Goal: Information Seeking & Learning: Understand process/instructions

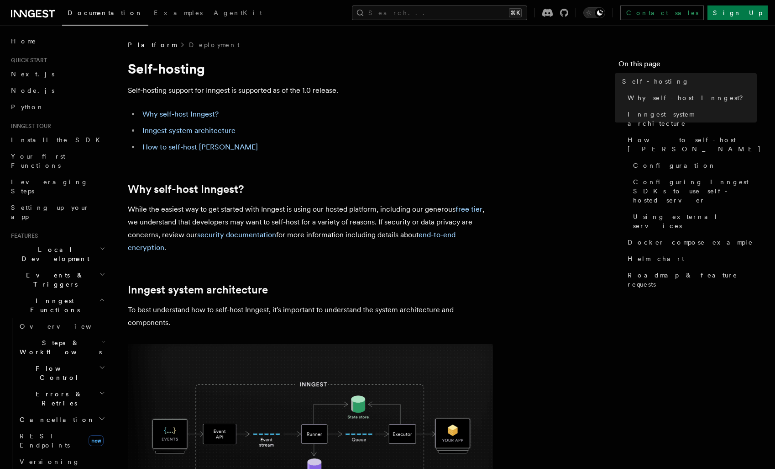
click at [322, 221] on p "While the easiest way to get started with Inngest is using our hosted platform,…" at bounding box center [310, 228] width 365 height 51
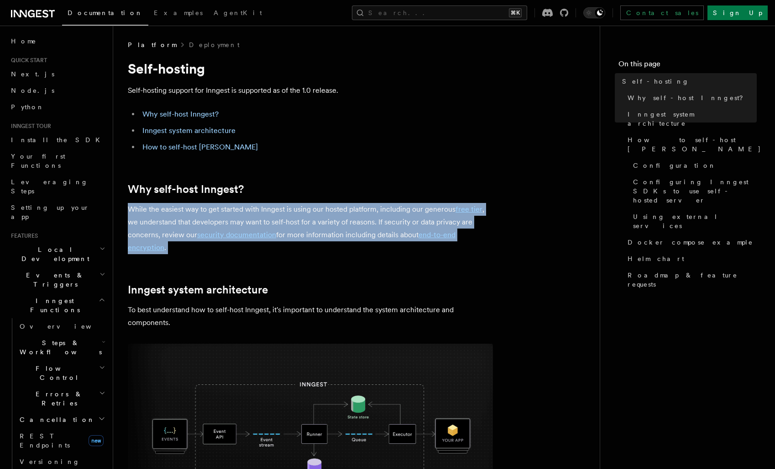
click at [355, 221] on p "While the easiest way to get started with Inngest is using our hosted platform,…" at bounding box center [310, 228] width 365 height 51
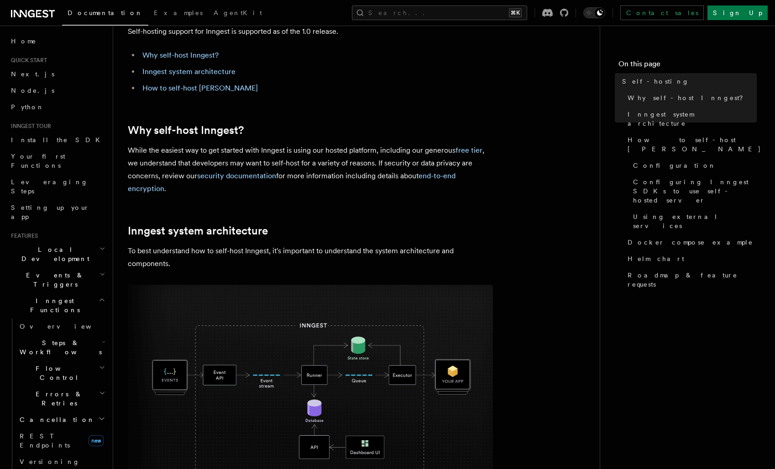
scroll to position [69, 0]
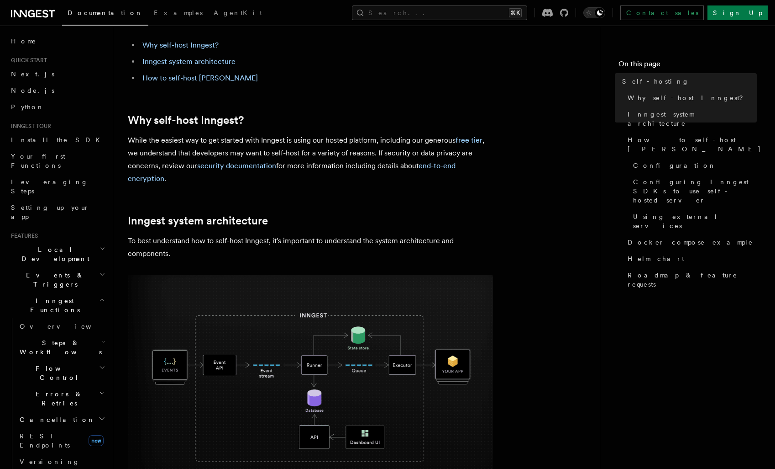
click at [250, 154] on p "While the easiest way to get started with Inngest is using our hosted platform,…" at bounding box center [310, 159] width 365 height 51
click at [297, 158] on p "While the easiest way to get started with Inngest is using our hosted platform,…" at bounding box center [310, 159] width 365 height 51
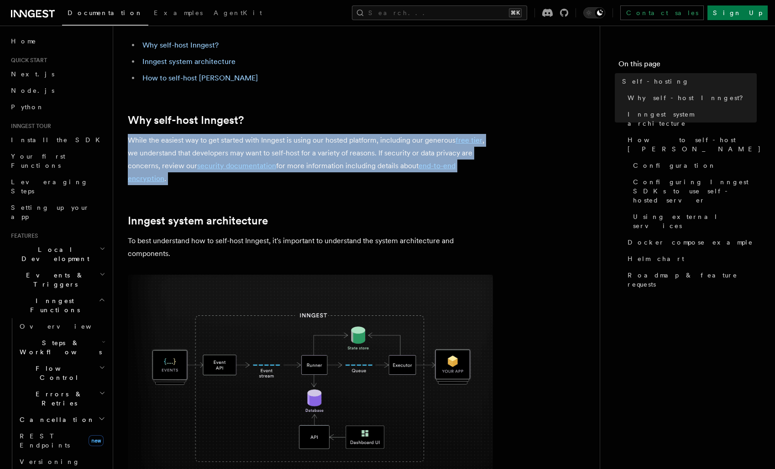
click at [325, 159] on p "While the easiest way to get started with Inngest is using our hosted platform,…" at bounding box center [310, 159] width 365 height 51
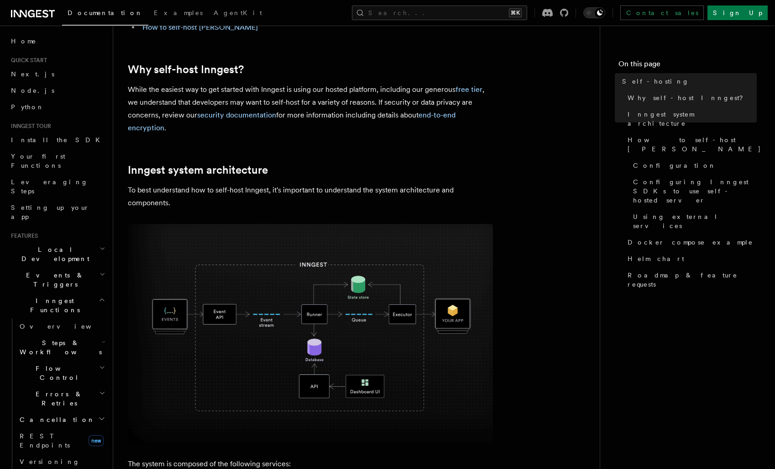
scroll to position [120, 0]
click at [289, 195] on p "To best understand how to self-host Inngest, it's important to understand the s…" at bounding box center [310, 197] width 365 height 26
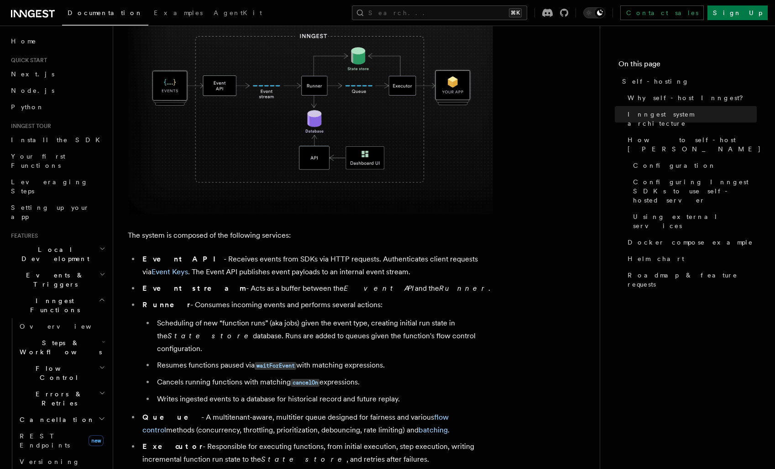
scroll to position [427, 0]
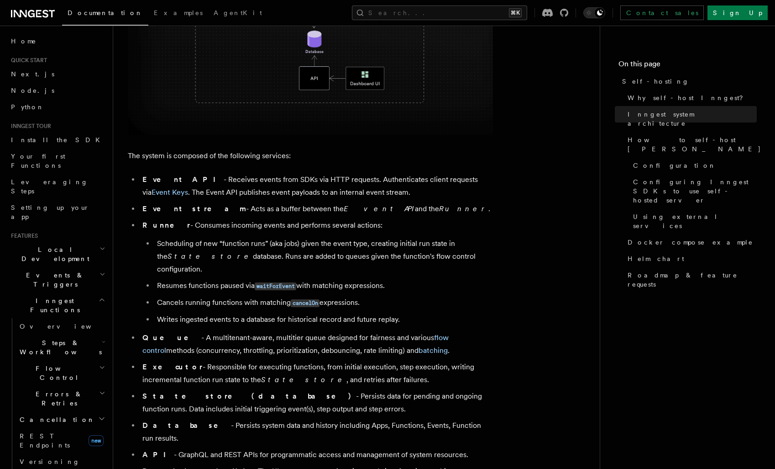
click at [308, 195] on li "Event API - Receives events from SDKs via HTTP requests. Authenticates client r…" at bounding box center [316, 186] width 353 height 26
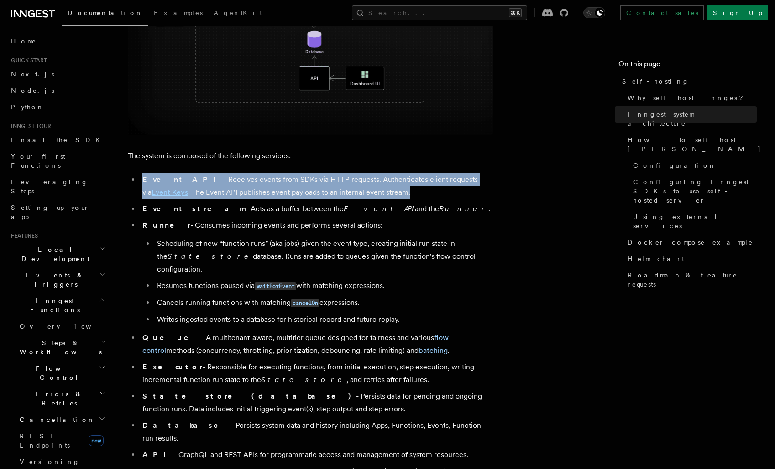
click at [344, 205] on em "Event API" at bounding box center [379, 208] width 71 height 9
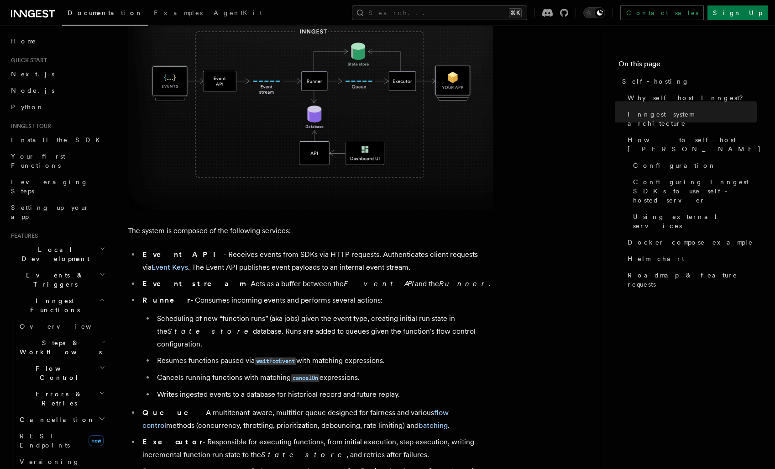
scroll to position [387, 0]
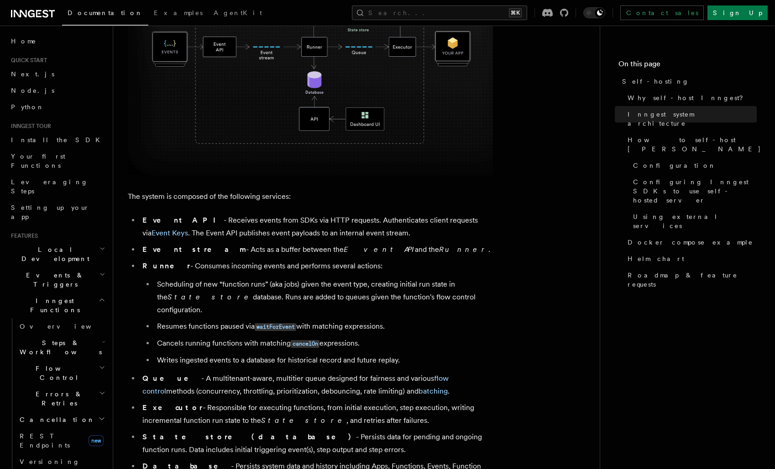
click at [339, 231] on li "Event API - Receives events from SDKs via HTTP requests. Authenticates client r…" at bounding box center [316, 227] width 353 height 26
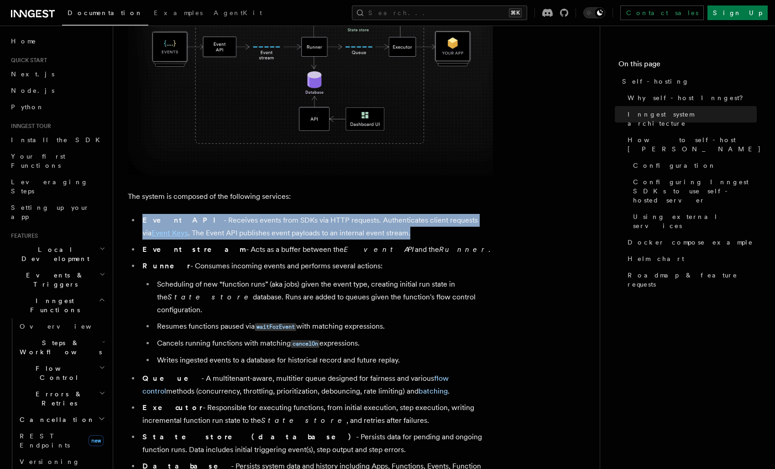
click at [369, 223] on li "Event API - Receives events from SDKs via HTTP requests. Authenticates client r…" at bounding box center [316, 227] width 353 height 26
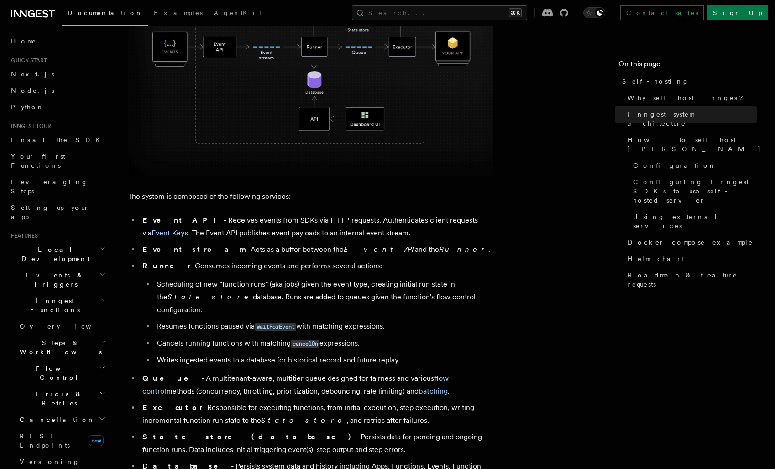
click at [369, 223] on li "Event API - Receives events from SDKs via HTTP requests. Authenticates client r…" at bounding box center [316, 227] width 353 height 26
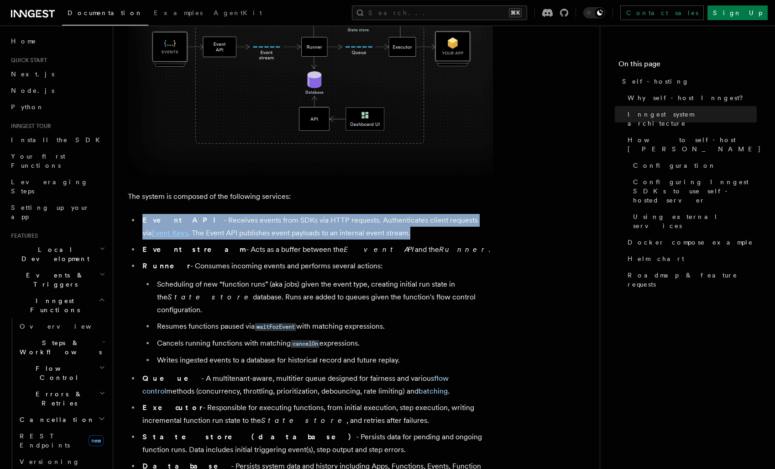
click at [377, 235] on li "Event API - Receives events from SDKs via HTTP requests. Authenticates client r…" at bounding box center [316, 227] width 353 height 26
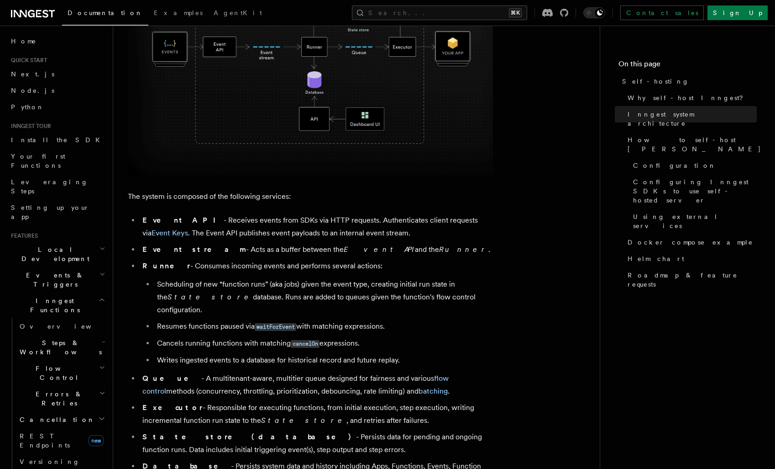
click at [377, 235] on li "Event API - Receives events from SDKs via HTTP requests. Authenticates client r…" at bounding box center [316, 227] width 353 height 26
click at [439, 245] on em "Runner" at bounding box center [463, 249] width 49 height 9
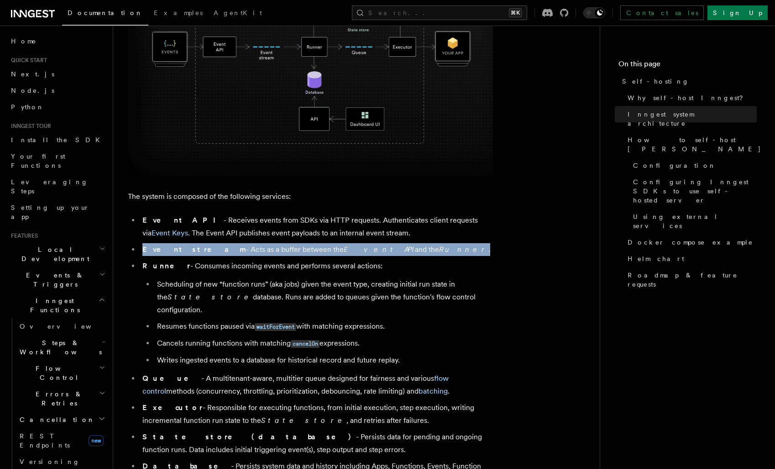
click at [381, 254] on li "Event stream - Acts as a buffer between the Event API and the Runner ." at bounding box center [316, 249] width 353 height 13
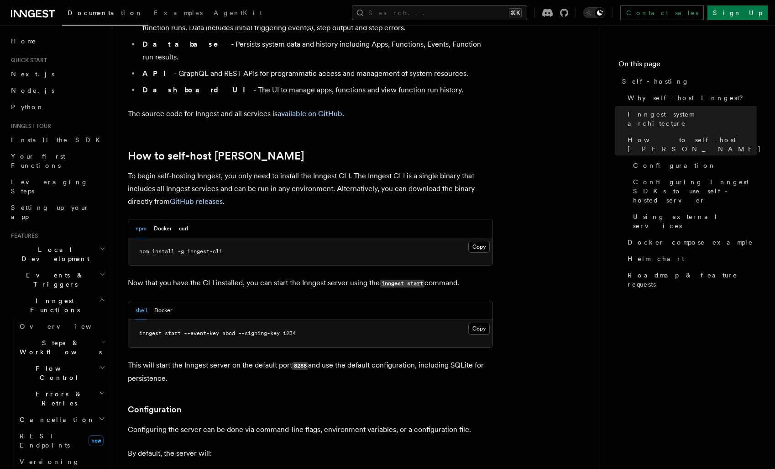
scroll to position [808, 0]
click at [279, 276] on p "Now that you have the CLI installed, you can start the Inngest server using the…" at bounding box center [310, 282] width 365 height 13
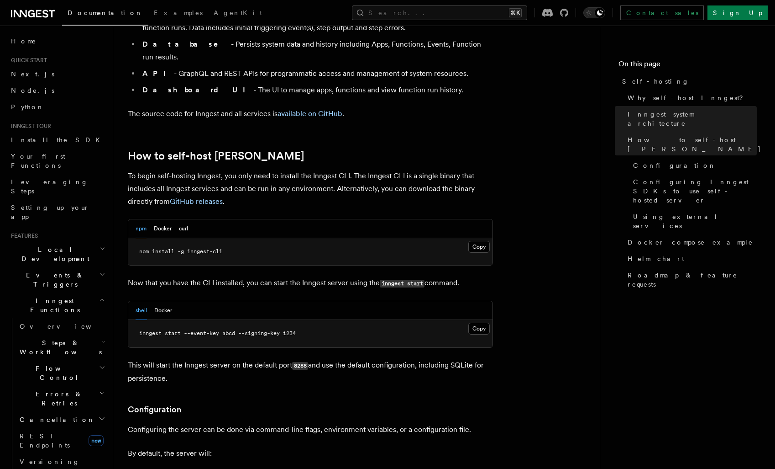
click at [304, 276] on p "Now that you have the CLI installed, you can start the Inngest server using the…" at bounding box center [310, 282] width 365 height 13
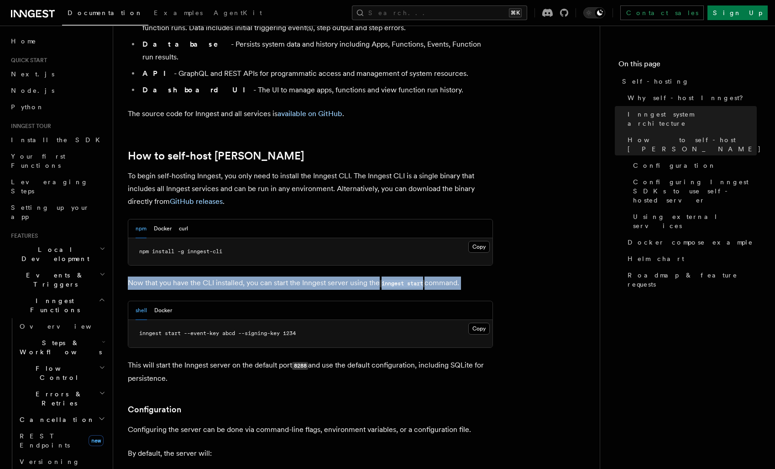
click at [326, 276] on p "Now that you have the CLI installed, you can start the Inngest server using the…" at bounding box center [310, 282] width 365 height 13
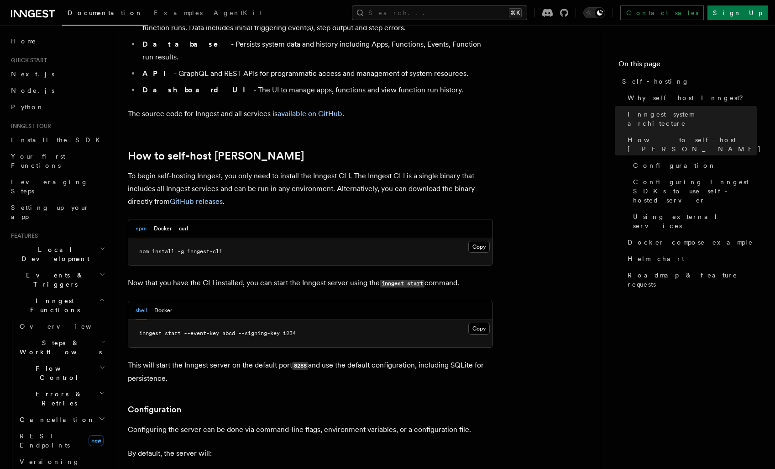
click at [326, 276] on p "Now that you have the CLI installed, you can start the Inngest server using the…" at bounding box center [310, 282] width 365 height 13
click at [337, 276] on p "Now that you have the CLI installed, you can start the Inngest server using the…" at bounding box center [310, 282] width 365 height 13
click at [169, 219] on button "Docker" at bounding box center [163, 228] width 18 height 19
click at [147, 219] on div "npm Docker curl" at bounding box center [162, 228] width 53 height 19
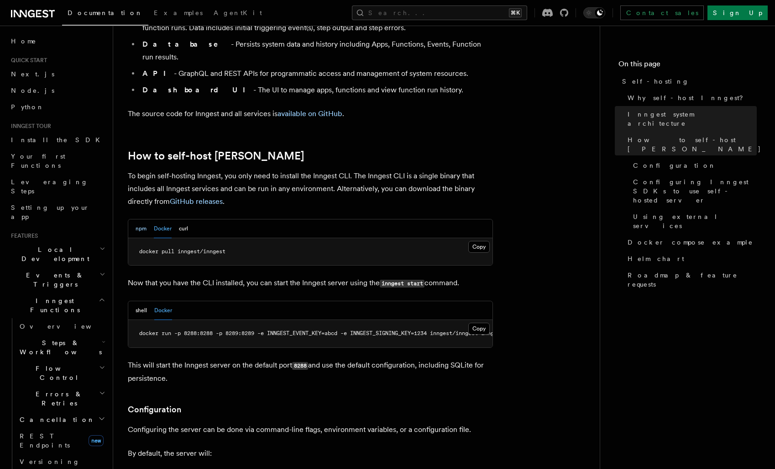
click at [142, 219] on button "npm" at bounding box center [141, 228] width 11 height 19
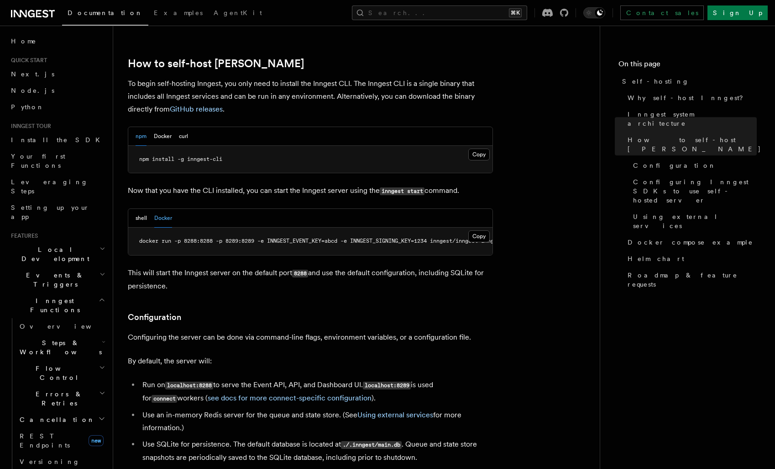
scroll to position [911, 0]
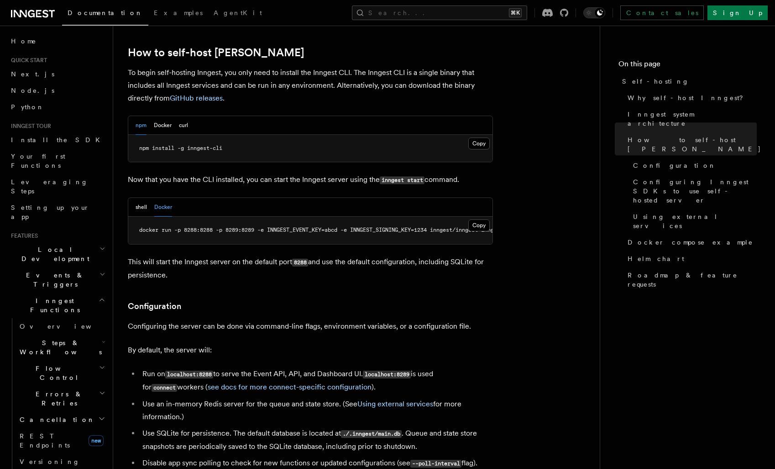
click at [279, 320] on p "Configuring the server can be done via command-line flags, environment variable…" at bounding box center [310, 326] width 365 height 13
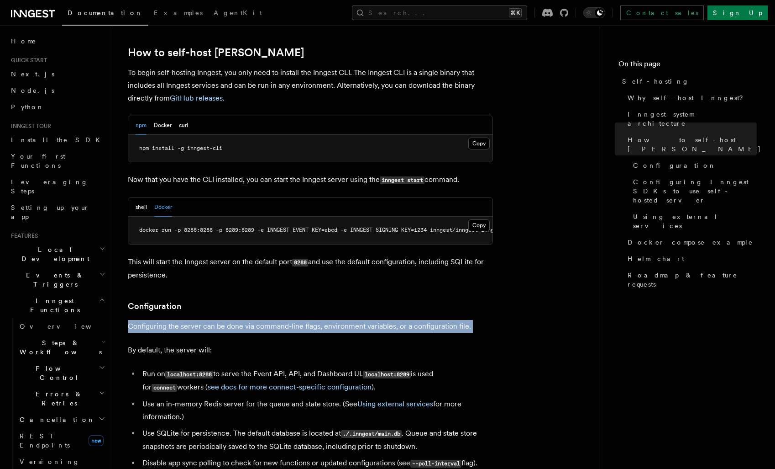
click at [348, 343] on p "By default, the server will:" at bounding box center [310, 349] width 365 height 13
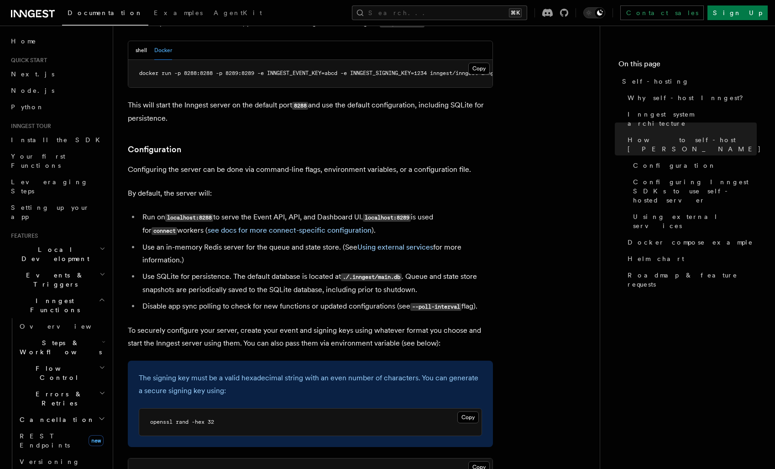
scroll to position [1064, 0]
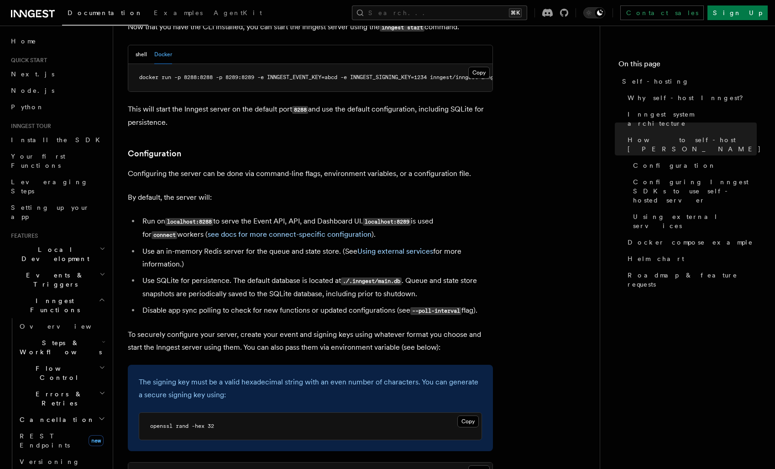
click at [269, 274] on li "Use SQLite for persistence. The default database is located at ./.inngest/main.…" at bounding box center [316, 287] width 353 height 26
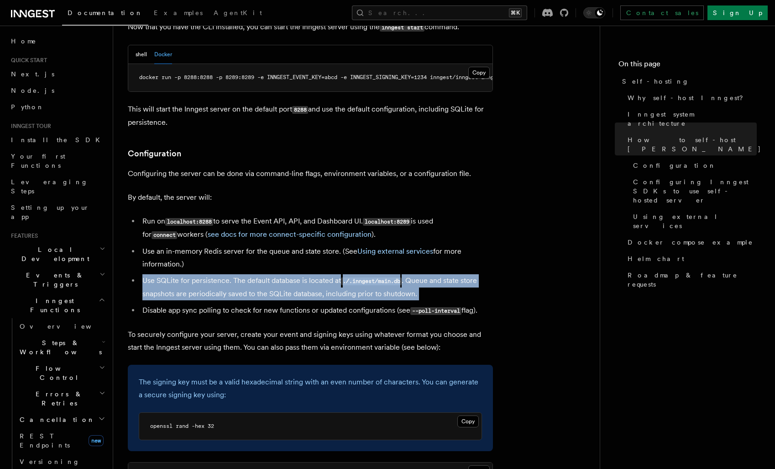
click at [304, 274] on li "Use SQLite for persistence. The default database is located at ./.inngest/main.…" at bounding box center [316, 287] width 353 height 26
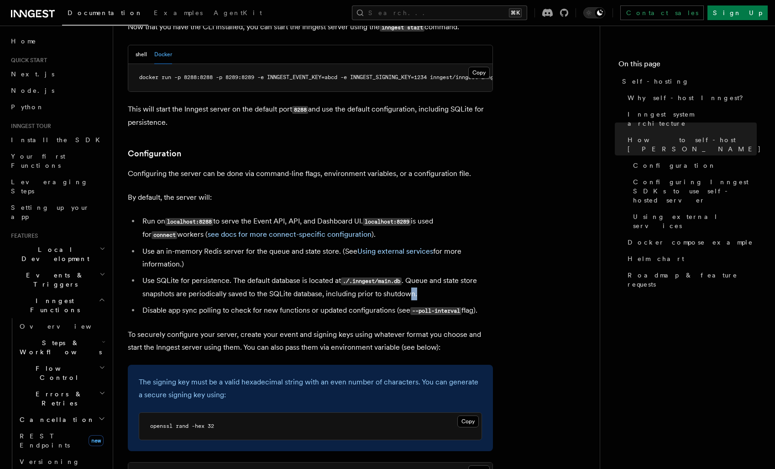
drag, startPoint x: 474, startPoint y: 267, endPoint x: 414, endPoint y: 258, distance: 60.4
click at [414, 274] on li "Use SQLite for persistence. The default database is located at ./.inngest/main.…" at bounding box center [316, 287] width 353 height 26
click at [416, 274] on li "Use SQLite for persistence. The default database is located at ./.inngest/main.…" at bounding box center [316, 287] width 353 height 26
click at [424, 274] on li "Use SQLite for persistence. The default database is located at ./.inngest/main.…" at bounding box center [316, 287] width 353 height 26
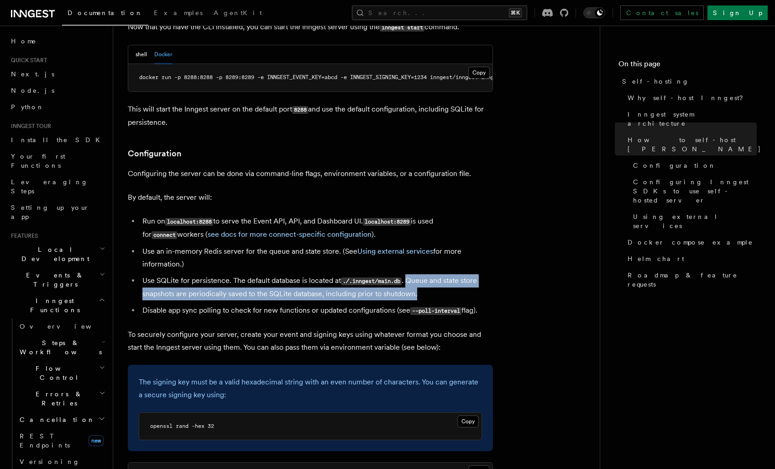
drag, startPoint x: 439, startPoint y: 260, endPoint x: 412, endPoint y: 248, distance: 29.9
click at [412, 274] on li "Use SQLite for persistence. The default database is located at ./.inngest/main.…" at bounding box center [316, 287] width 353 height 26
drag, startPoint x: 412, startPoint y: 248, endPoint x: 413, endPoint y: 259, distance: 10.6
click at [413, 274] on li "Use SQLite for persistence. The default database is located at ./.inngest/main.…" at bounding box center [316, 287] width 353 height 26
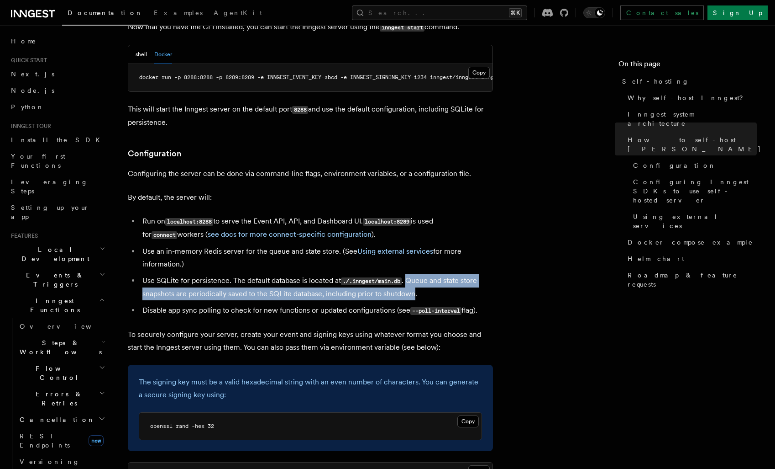
click at [413, 274] on li "Use SQLite for persistence. The default database is located at ./.inngest/main.…" at bounding box center [316, 287] width 353 height 26
drag, startPoint x: 413, startPoint y: 259, endPoint x: 414, endPoint y: 252, distance: 7.3
click at [414, 274] on li "Use SQLite for persistence. The default database is located at ./.inngest/main.…" at bounding box center [316, 287] width 353 height 26
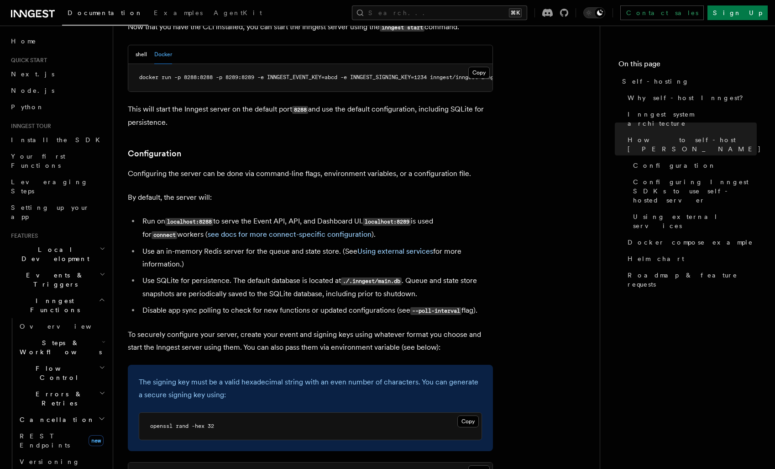
click at [414, 274] on li "Use SQLite for persistence. The default database is located at ./.inngest/main.…" at bounding box center [316, 287] width 353 height 26
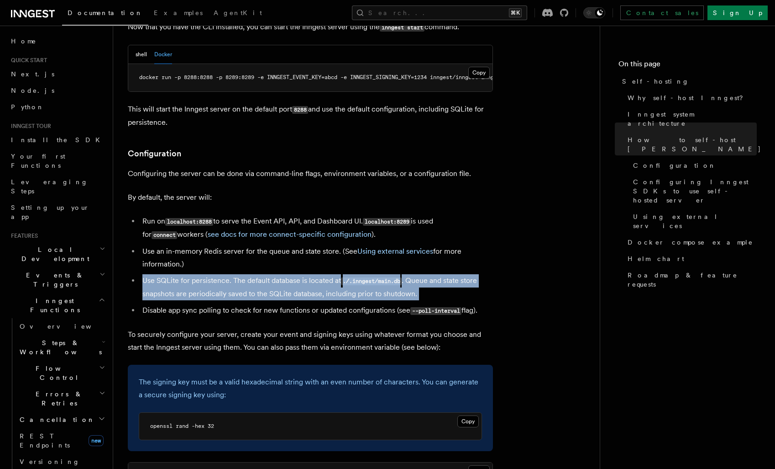
click at [420, 274] on li "Use SQLite for persistence. The default database is located at ./.inngest/main.…" at bounding box center [316, 287] width 353 height 26
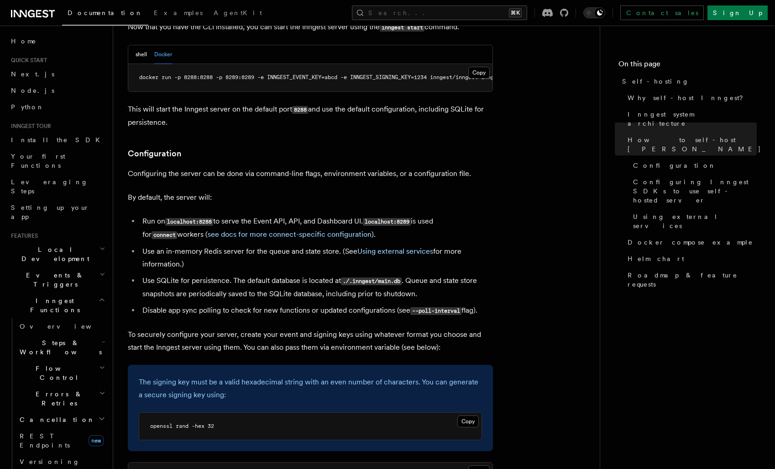
click at [337, 274] on li "Use SQLite for persistence. The default database is located at ./.inngest/main.…" at bounding box center [316, 287] width 353 height 26
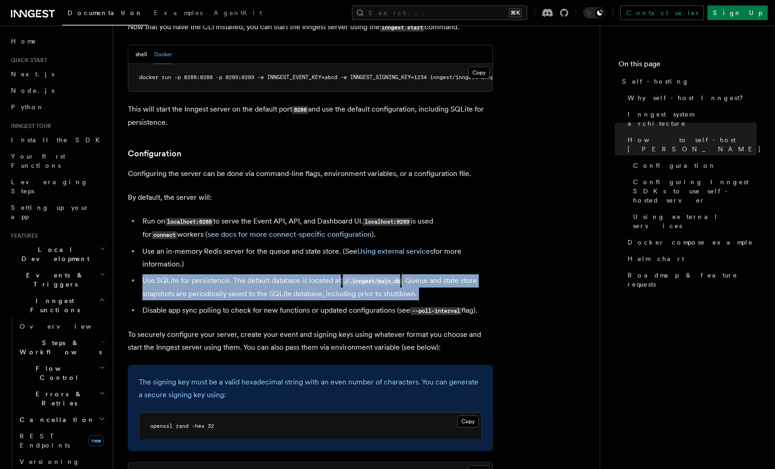
click at [363, 274] on li "Use SQLite for persistence. The default database is located at ./.inngest/main.…" at bounding box center [316, 287] width 353 height 26
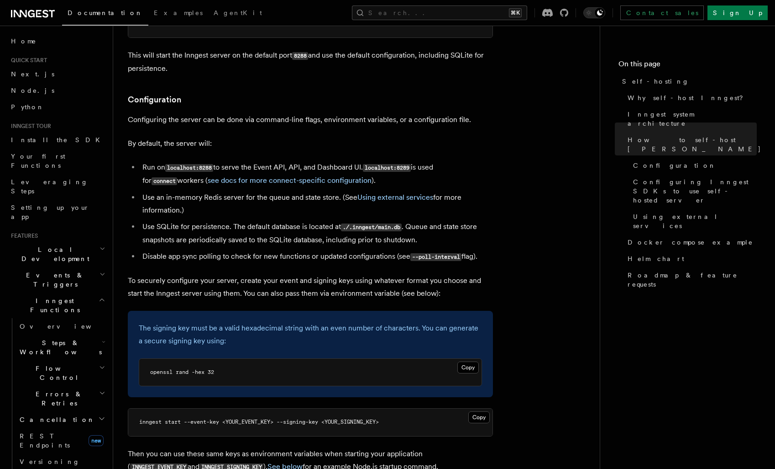
scroll to position [1118, 0]
click at [326, 274] on p "To securely configure your server, create your event and signing keys using wha…" at bounding box center [310, 287] width 365 height 26
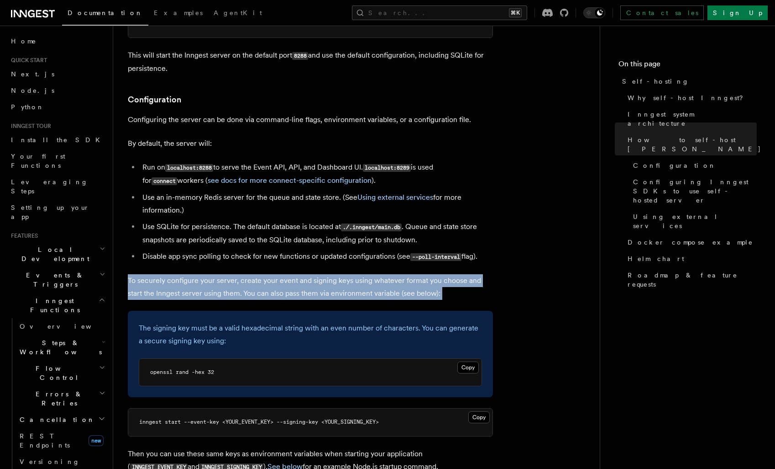
click at [357, 274] on p "To securely configure your server, create your event and signing keys using wha…" at bounding box center [310, 287] width 365 height 26
drag, startPoint x: 474, startPoint y: 269, endPoint x: 385, endPoint y: 242, distance: 93.6
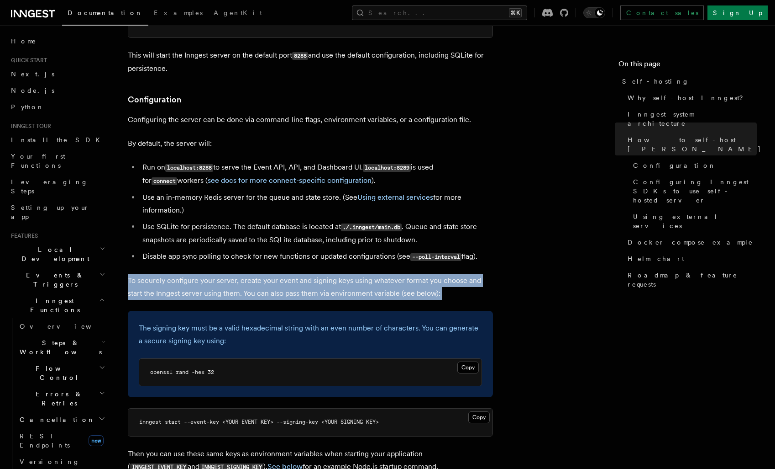
click at [417, 274] on p "To securely configure your server, create your event and signing keys using wha…" at bounding box center [310, 287] width 365 height 26
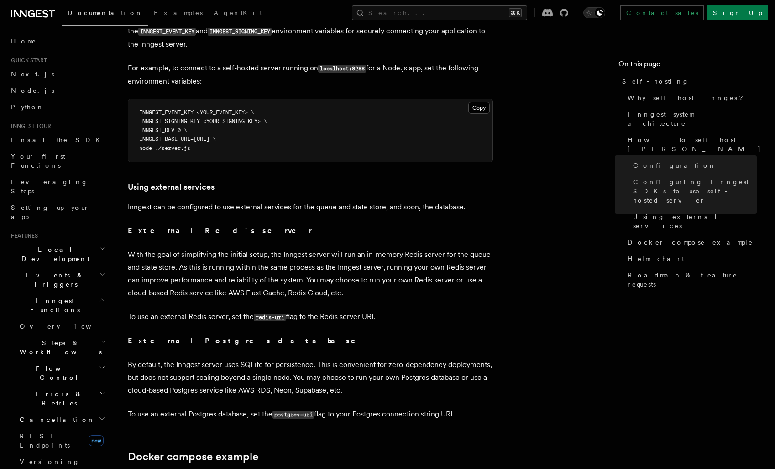
scroll to position [2043, 0]
click at [347, 200] on p "Inngest can be configured to use external services for the queue and state stor…" at bounding box center [310, 206] width 365 height 13
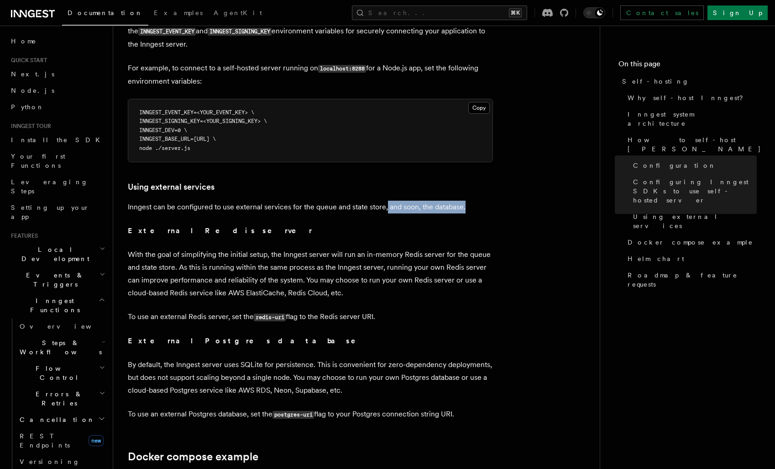
drag, startPoint x: 468, startPoint y: 167, endPoint x: 386, endPoint y: 170, distance: 81.8
click at [386, 200] on p "Inngest can be configured to use external services for the queue and state stor…" at bounding box center [310, 206] width 365 height 13
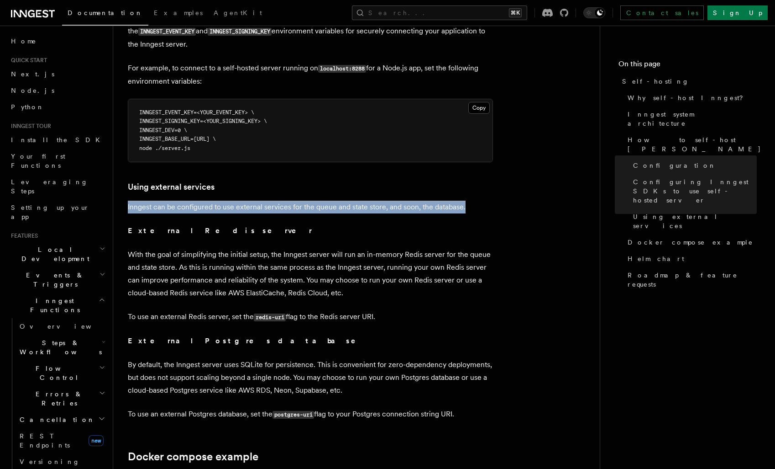
click at [399, 200] on p "Inngest can be configured to use external services for the queue and state stor…" at bounding box center [310, 206] width 365 height 13
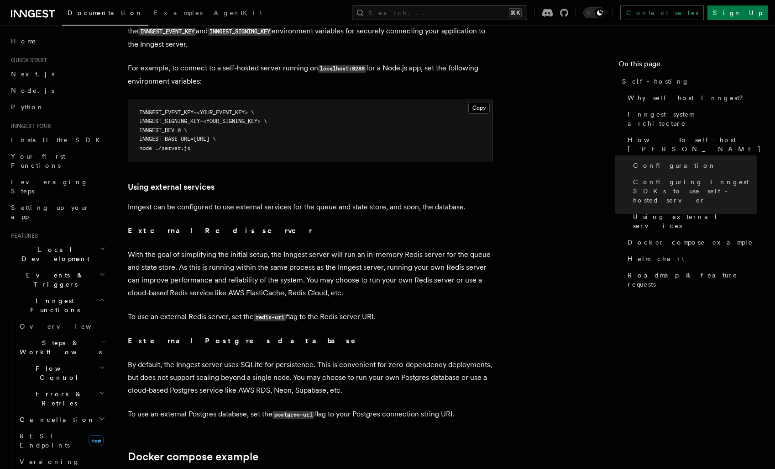
click at [193, 248] on p "With the goal of simplifying the initial setup, the Inngest server will run an …" at bounding box center [310, 273] width 365 height 51
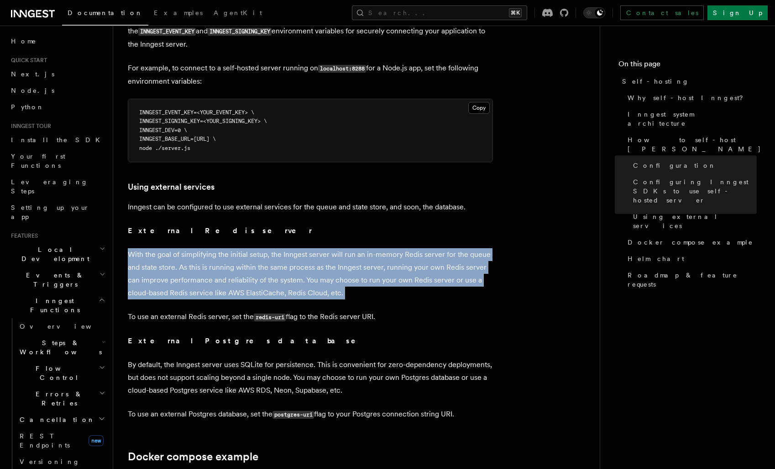
click at [218, 248] on p "With the goal of simplifying the initial setup, the Inngest server will run an …" at bounding box center [310, 273] width 365 height 51
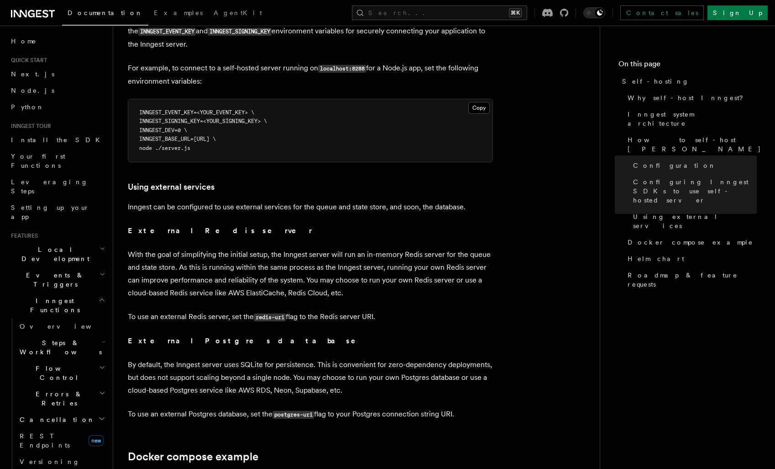
click at [218, 248] on p "With the goal of simplifying the initial setup, the Inngest server will run an …" at bounding box center [310, 273] width 365 height 51
click at [253, 248] on p "With the goal of simplifying the initial setup, the Inngest server will run an …" at bounding box center [310, 273] width 365 height 51
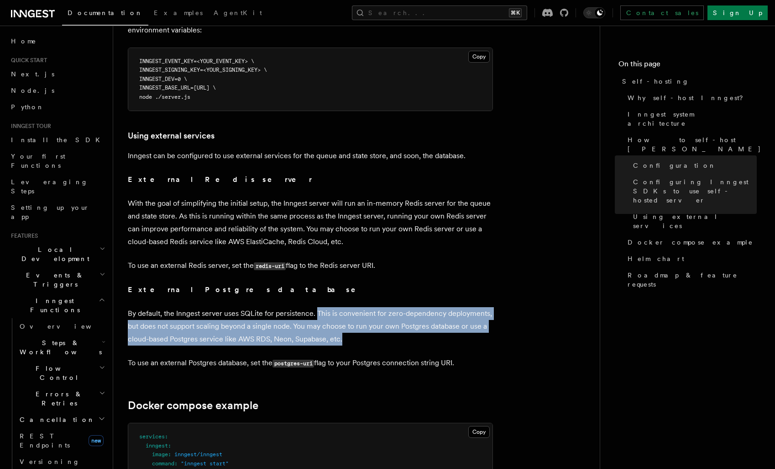
drag, startPoint x: 316, startPoint y: 278, endPoint x: 364, endPoint y: 301, distance: 53.5
click at [364, 307] on p "By default, the Inngest server uses SQLite for persistence. This is convenient …" at bounding box center [310, 326] width 365 height 38
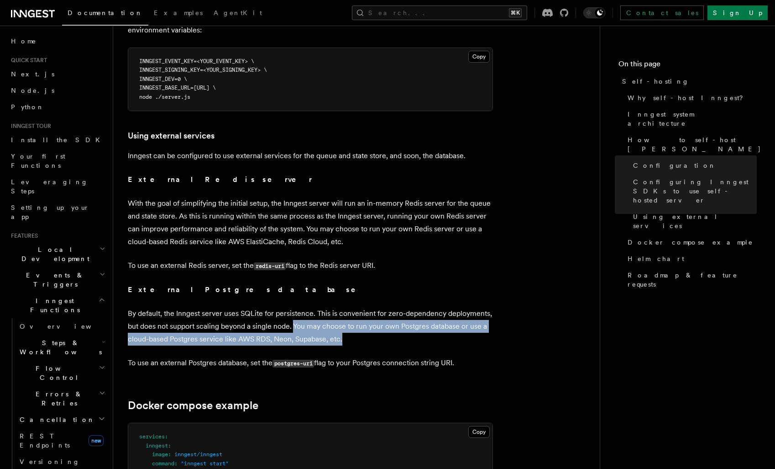
drag, startPoint x: 364, startPoint y: 301, endPoint x: 295, endPoint y: 294, distance: 69.3
click at [295, 307] on p "By default, the Inngest server uses SQLite for persistence. This is convenient …" at bounding box center [310, 326] width 365 height 38
drag, startPoint x: 295, startPoint y: 294, endPoint x: 344, endPoint y: 301, distance: 49.3
click at [344, 307] on p "By default, the Inngest server uses SQLite for persistence. This is convenient …" at bounding box center [310, 326] width 365 height 38
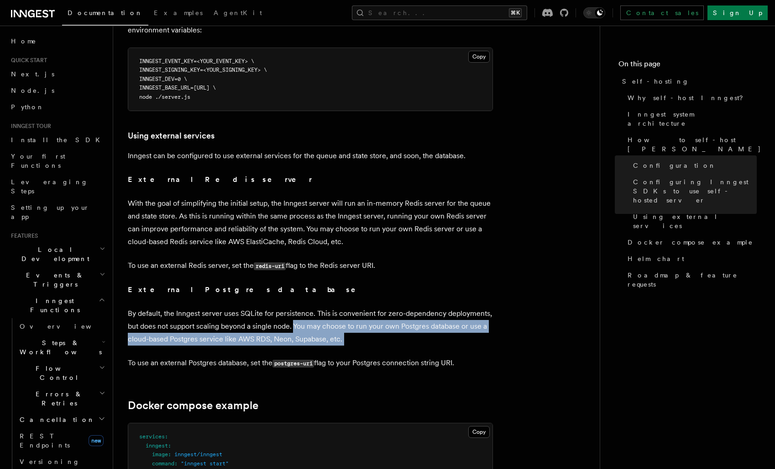
click at [344, 307] on p "By default, the Inngest server uses SQLite for persistence. This is convenient …" at bounding box center [310, 326] width 365 height 38
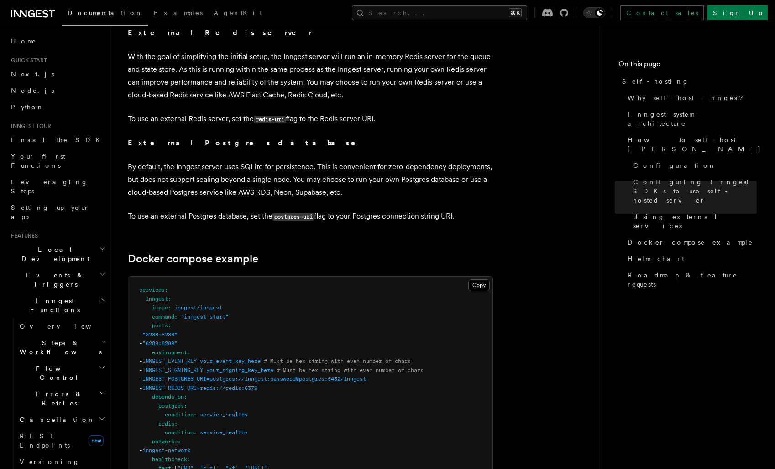
scroll to position [2240, 0]
click at [289, 213] on code "postgres-uri" at bounding box center [294, 217] width 42 height 8
drag, startPoint x: 315, startPoint y: 180, endPoint x: 277, endPoint y: 180, distance: 37.9
click at [277, 213] on code "postgres-uri" at bounding box center [294, 217] width 42 height 8
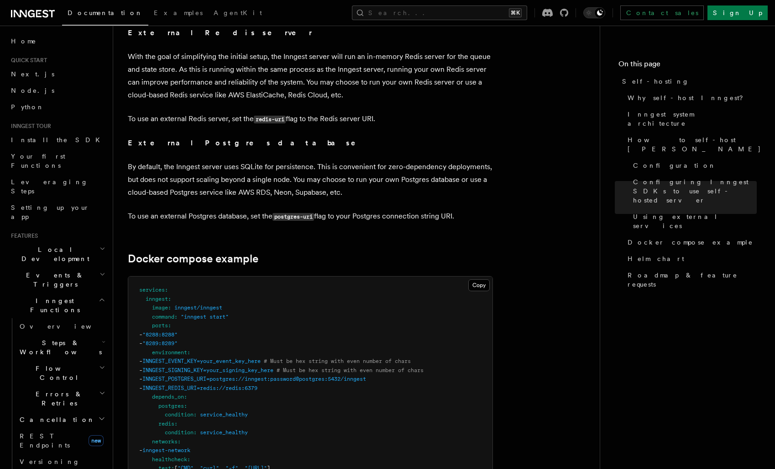
click at [277, 213] on code "postgres-uri" at bounding box center [294, 217] width 42 height 8
drag, startPoint x: 277, startPoint y: 180, endPoint x: 307, endPoint y: 180, distance: 30.1
click at [307, 213] on code "postgres-uri" at bounding box center [294, 217] width 42 height 8
drag, startPoint x: 307, startPoint y: 180, endPoint x: 285, endPoint y: 180, distance: 21.9
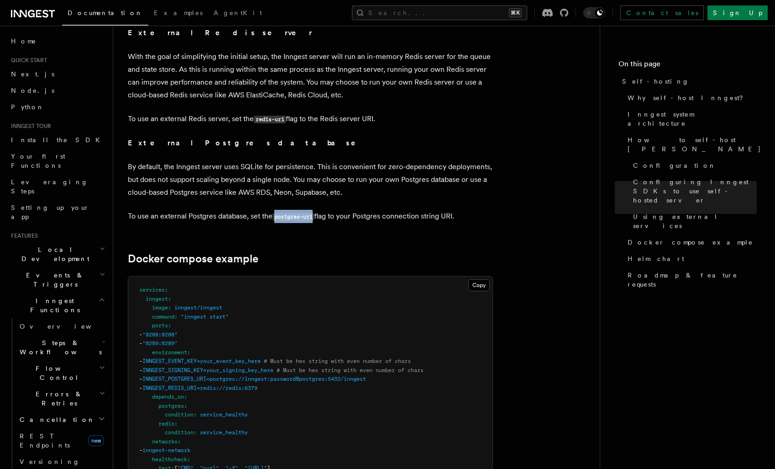
click at [285, 213] on code "postgres-uri" at bounding box center [294, 217] width 42 height 8
drag, startPoint x: 285, startPoint y: 180, endPoint x: 312, endPoint y: 175, distance: 27.0
click at [312, 210] on p "To use an external Postgres database, set the postgres-uri flag to your Postgre…" at bounding box center [310, 216] width 365 height 13
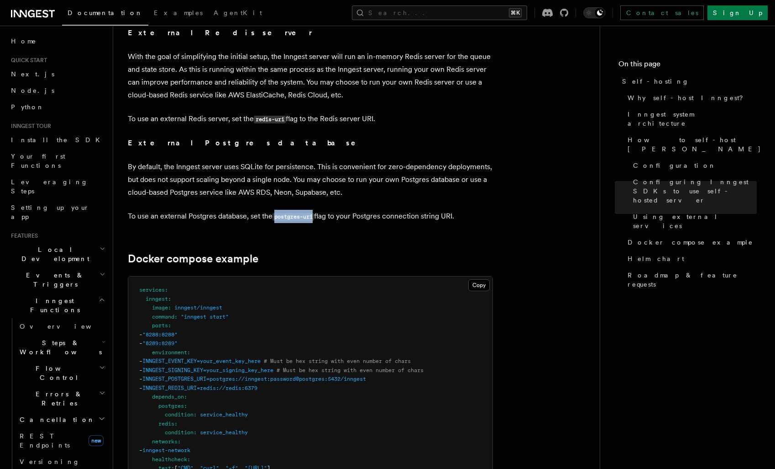
drag, startPoint x: 312, startPoint y: 175, endPoint x: 297, endPoint y: 175, distance: 14.6
click at [297, 210] on p "To use an external Postgres database, set the postgres-uri flag to your Postgre…" at bounding box center [310, 216] width 365 height 13
click at [314, 213] on code "postgres-uri" at bounding box center [294, 217] width 42 height 8
drag, startPoint x: 318, startPoint y: 180, endPoint x: 284, endPoint y: 179, distance: 34.8
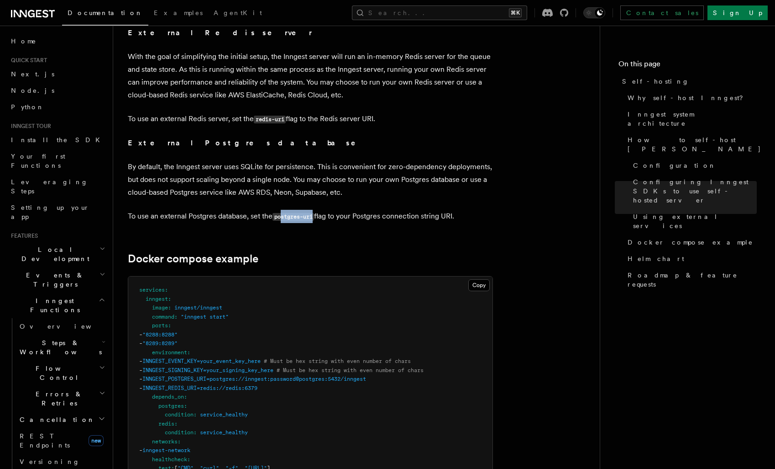
click at [284, 213] on code "postgres-uri" at bounding box center [294, 217] width 42 height 8
click at [278, 213] on code "postgres-uri" at bounding box center [294, 217] width 42 height 8
drag, startPoint x: 278, startPoint y: 179, endPoint x: 308, endPoint y: 180, distance: 30.6
click at [308, 213] on code "postgres-uri" at bounding box center [294, 217] width 42 height 8
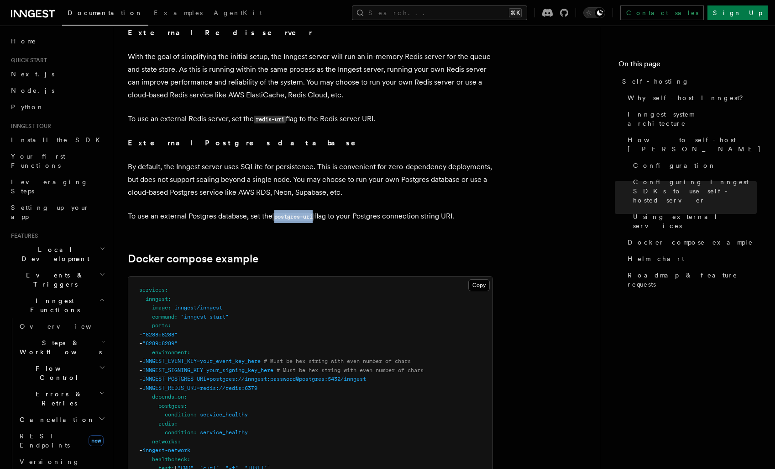
drag, startPoint x: 308, startPoint y: 180, endPoint x: 287, endPoint y: 179, distance: 21.0
click at [287, 213] on code "postgres-uri" at bounding box center [294, 217] width 42 height 8
drag, startPoint x: 287, startPoint y: 179, endPoint x: 308, endPoint y: 180, distance: 21.0
click at [308, 213] on code "postgres-uri" at bounding box center [294, 217] width 42 height 8
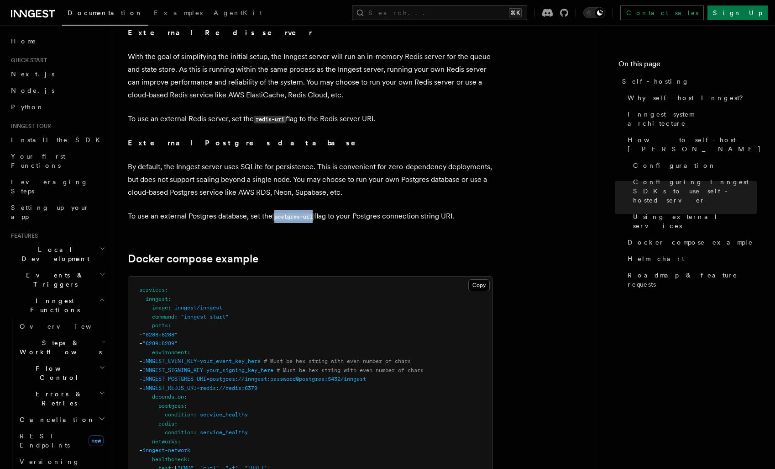
click at [308, 213] on code "postgres-uri" at bounding box center [294, 217] width 42 height 8
drag, startPoint x: 308, startPoint y: 180, endPoint x: 289, endPoint y: 178, distance: 19.3
click at [289, 213] on code "postgres-uri" at bounding box center [294, 217] width 42 height 8
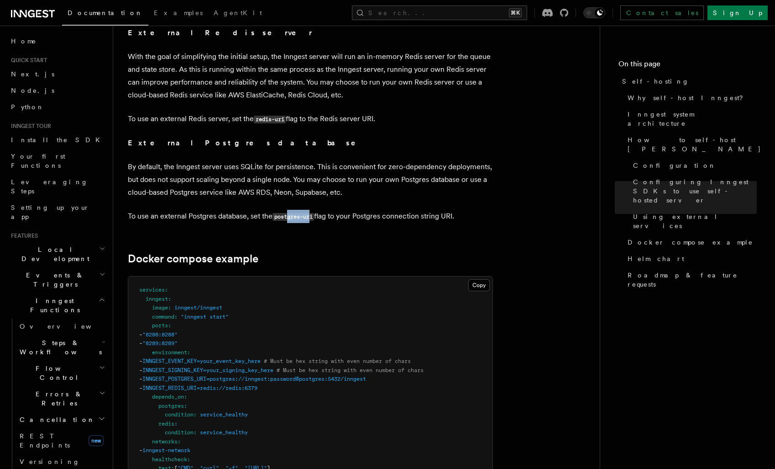
drag, startPoint x: 316, startPoint y: 181, endPoint x: 290, endPoint y: 181, distance: 26.0
click at [290, 213] on code "postgres-uri" at bounding box center [294, 217] width 42 height 8
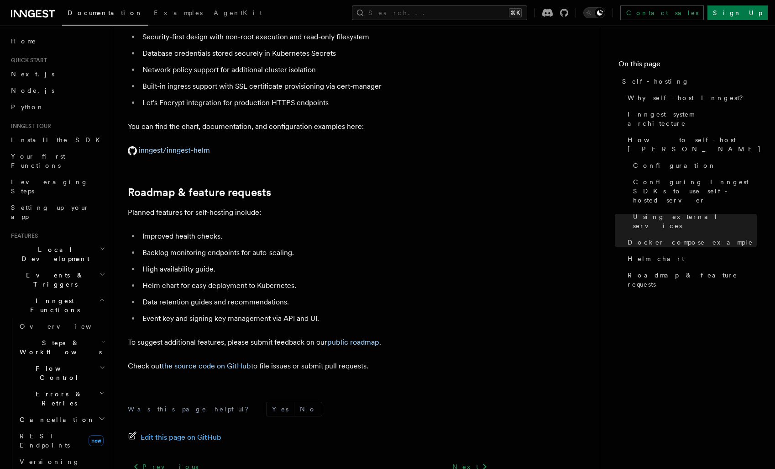
scroll to position [3389, 0]
click at [198, 207] on p "Planned features for self-hosting include:" at bounding box center [310, 213] width 365 height 13
click at [221, 207] on p "Planned features for self-hosting include:" at bounding box center [310, 213] width 365 height 13
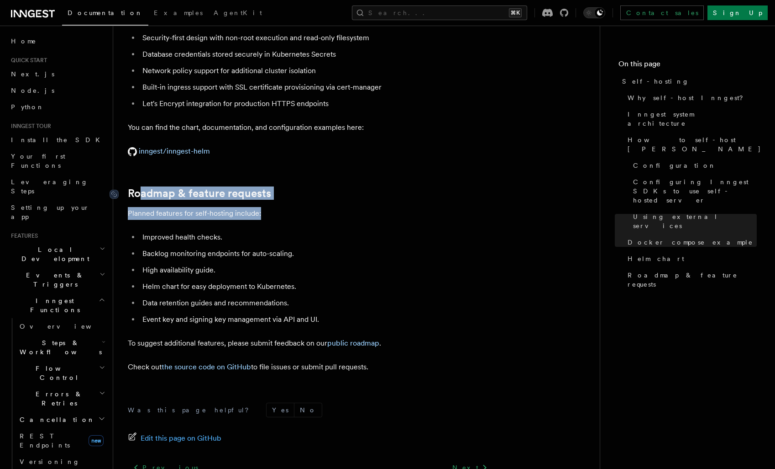
drag, startPoint x: 280, startPoint y: 164, endPoint x: 138, endPoint y: 148, distance: 143.4
click at [138, 187] on link "Roadmap & feature requests" at bounding box center [199, 193] width 143 height 13
